Goal: Find specific page/section: Find specific page/section

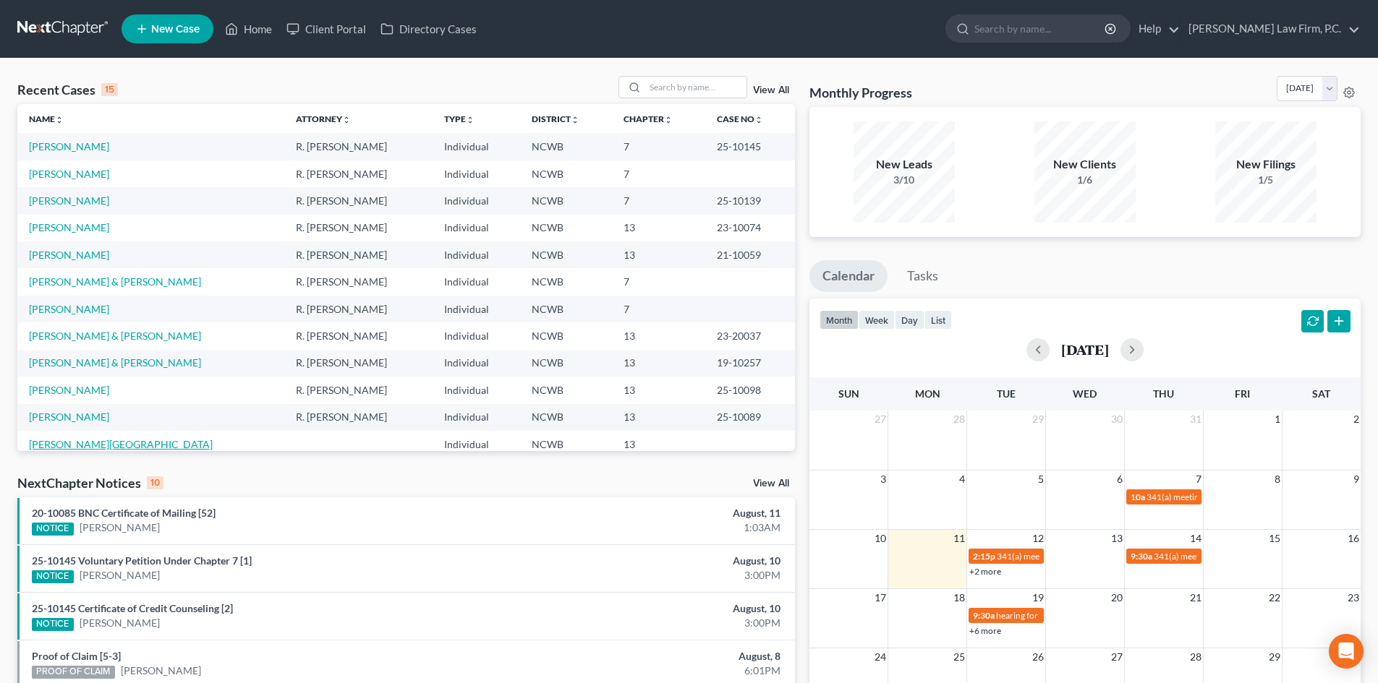
click at [55, 439] on link "[PERSON_NAME][GEOGRAPHIC_DATA]" at bounding box center [121, 444] width 184 height 12
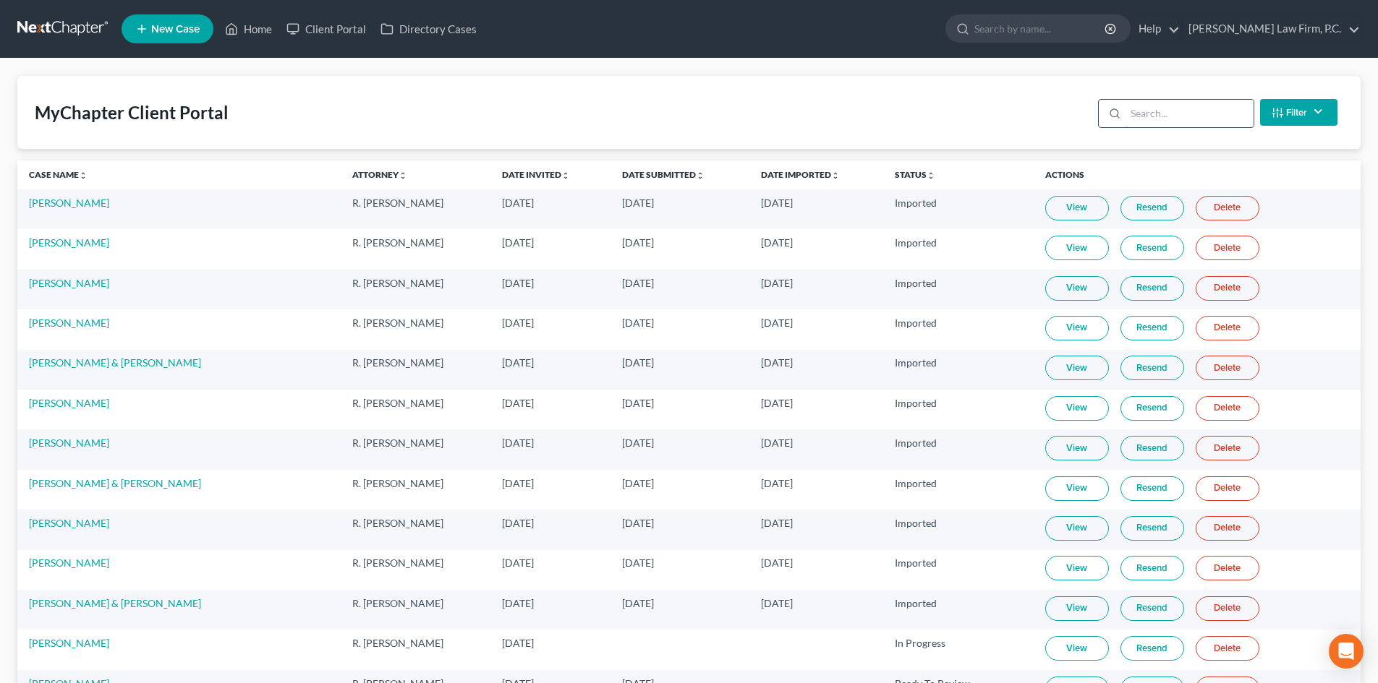
click at [1132, 111] on input "search" at bounding box center [1189, 113] width 128 height 27
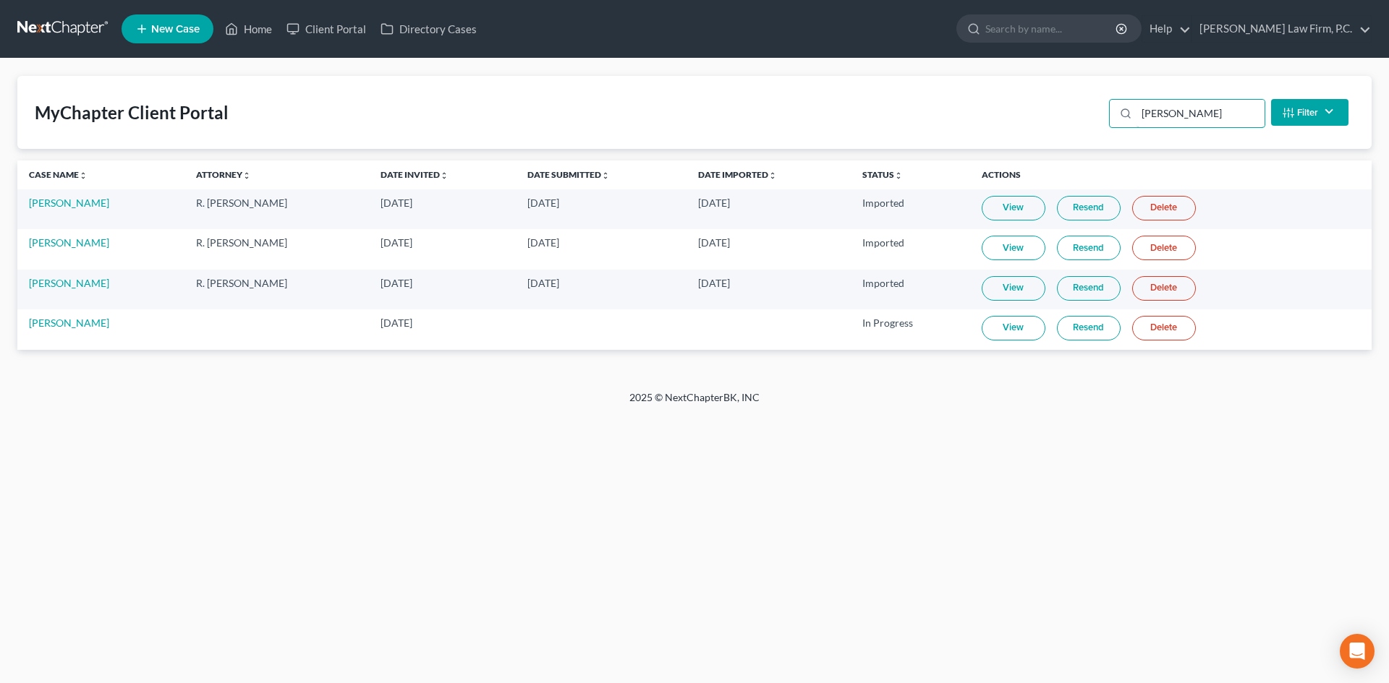
type input "hart"
click at [1008, 324] on link "View" at bounding box center [1013, 328] width 64 height 25
click at [250, 27] on link "Home" at bounding box center [248, 29] width 61 height 26
